Goal: Transaction & Acquisition: Obtain resource

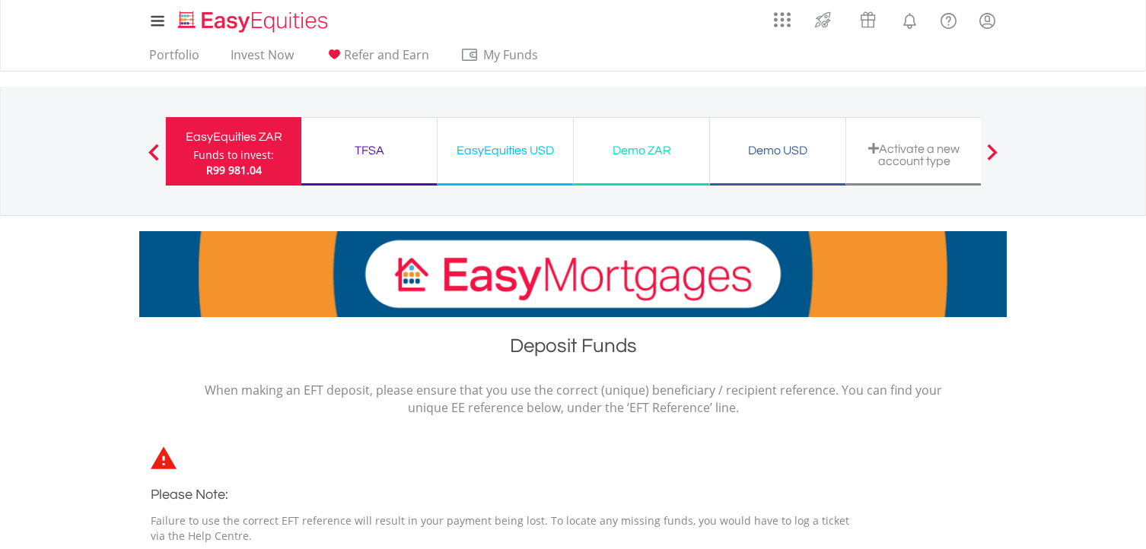
click at [540, 158] on div "EasyEquities USD" at bounding box center [505, 150] width 117 height 21
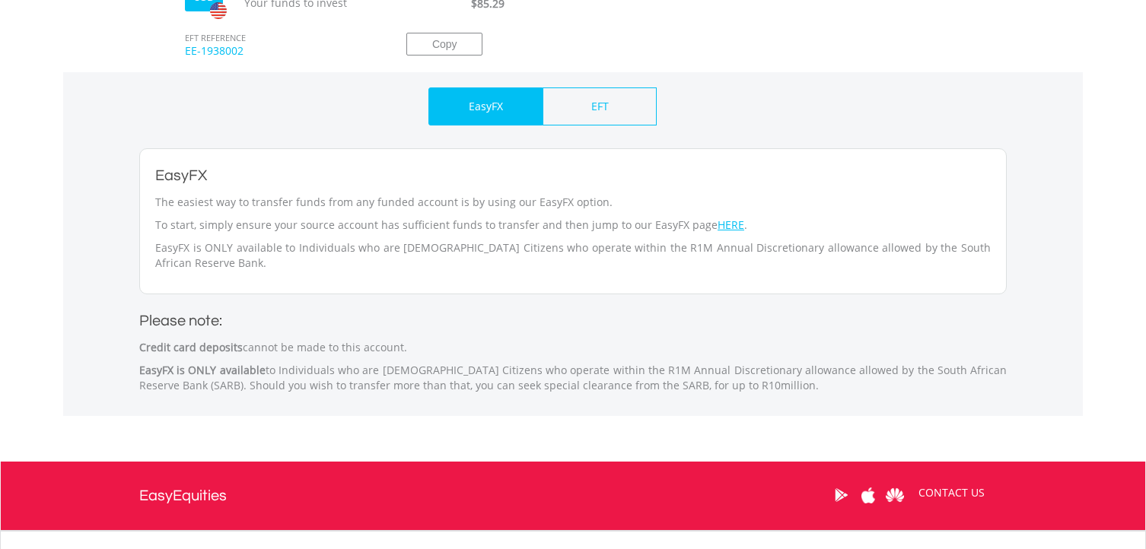
scroll to position [533, 0]
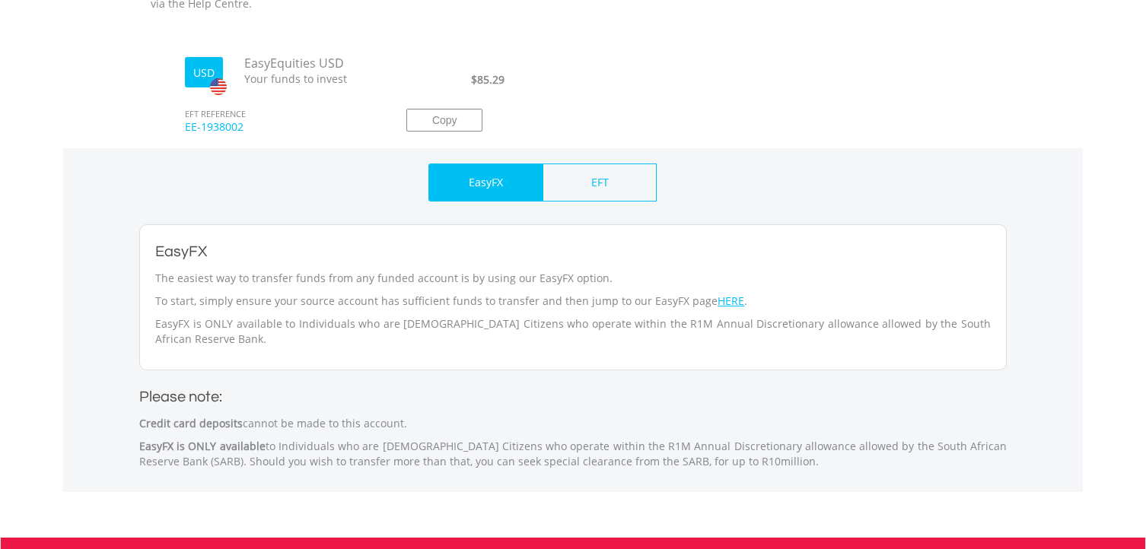
drag, startPoint x: 192, startPoint y: 125, endPoint x: 238, endPoint y: 125, distance: 46.4
click at [247, 125] on span "EE-1938002" at bounding box center [279, 133] width 210 height 29
click at [444, 119] on button "Copy" at bounding box center [444, 120] width 76 height 23
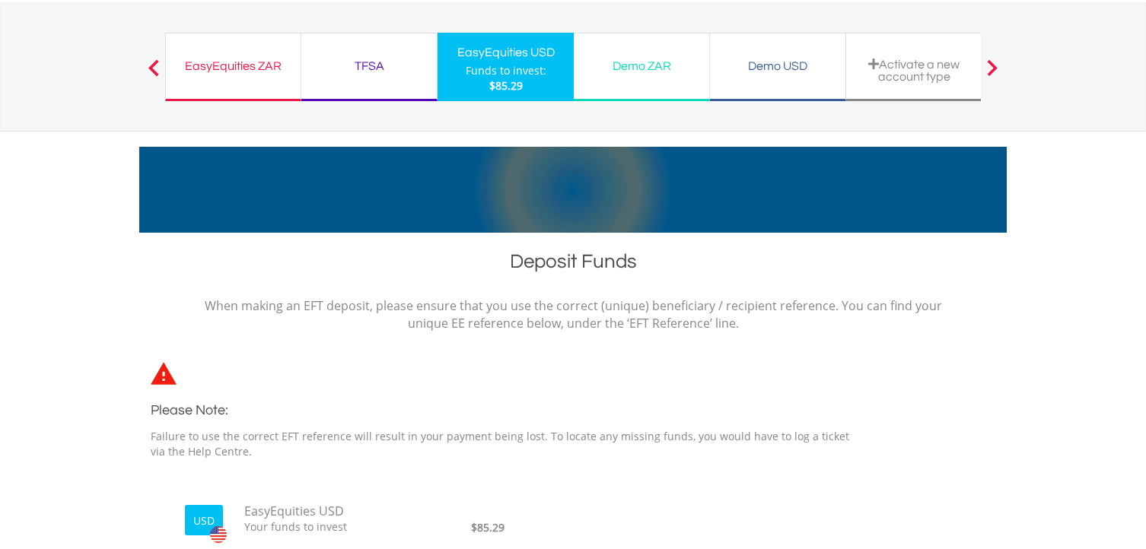
scroll to position [0, 0]
